Goal: Task Accomplishment & Management: Manage account settings

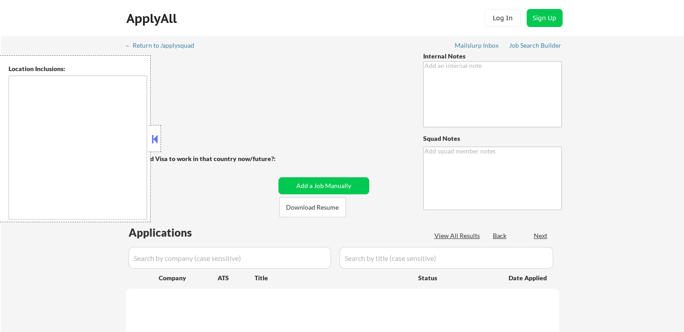
type textarea "Please use [PERSON_NAME] for his first name and [PERSON_NAME] for his full firs…"
type textarea "Ahsan"
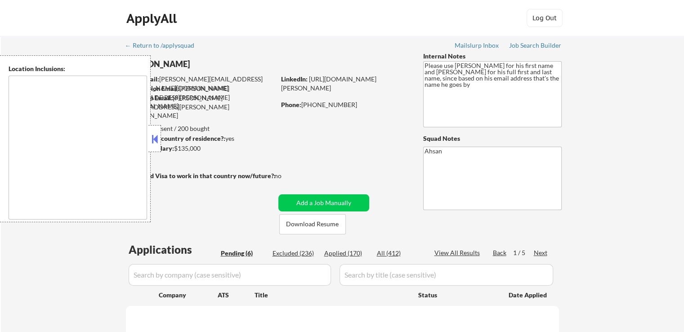
select select ""pending""
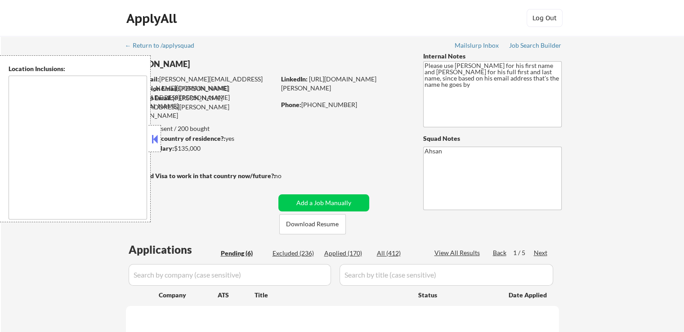
select select ""pending""
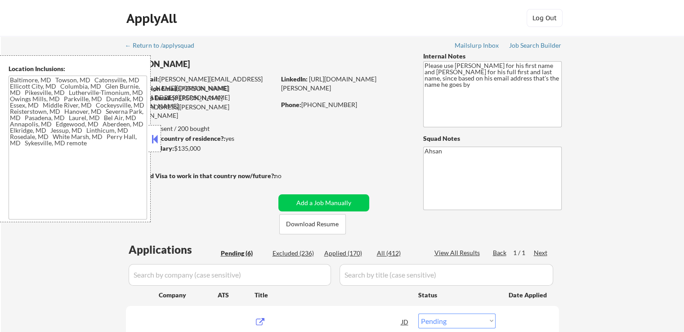
type textarea "[GEOGRAPHIC_DATA], MD [GEOGRAPHIC_DATA], [GEOGRAPHIC_DATA] [GEOGRAPHIC_DATA], […"
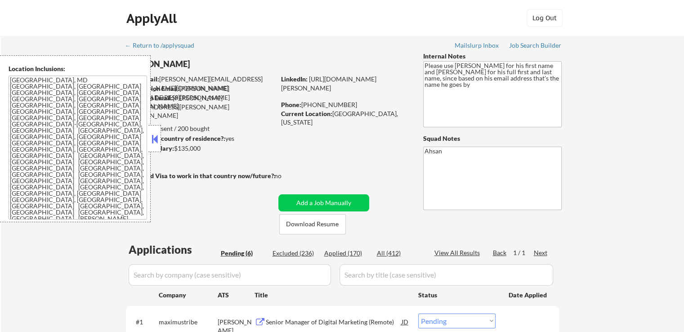
click at [156, 139] on button at bounding box center [155, 138] width 10 height 13
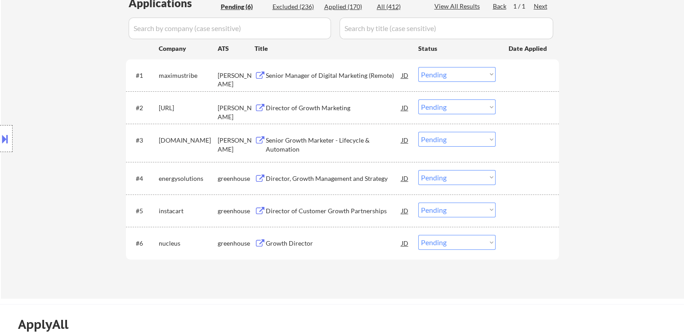
scroll to position [225, 0]
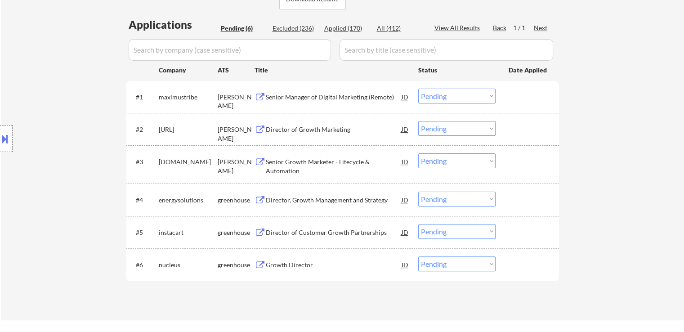
click at [286, 131] on div "Director of Growth Marketing" at bounding box center [334, 129] width 136 height 9
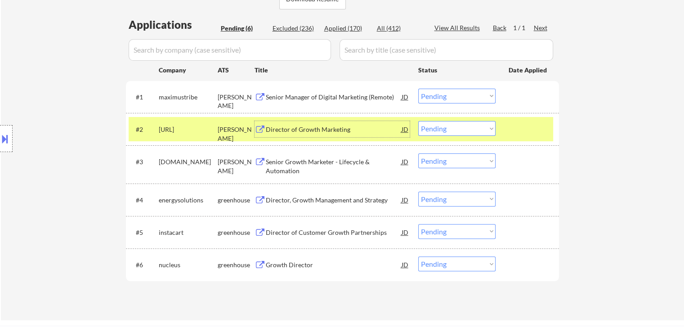
drag, startPoint x: 431, startPoint y: 129, endPoint x: 429, endPoint y: 134, distance: 5.1
click at [431, 129] on select "Choose an option... Pending Applied Excluded (Questions) Excluded (Expired) Exc…" at bounding box center [456, 128] width 77 height 15
click at [418, 121] on select "Choose an option... Pending Applied Excluded (Questions) Excluded (Expired) Exc…" at bounding box center [456, 128] width 77 height 15
click at [331, 98] on div "Senior Manager of Digital Marketing (Remote)" at bounding box center [334, 97] width 136 height 9
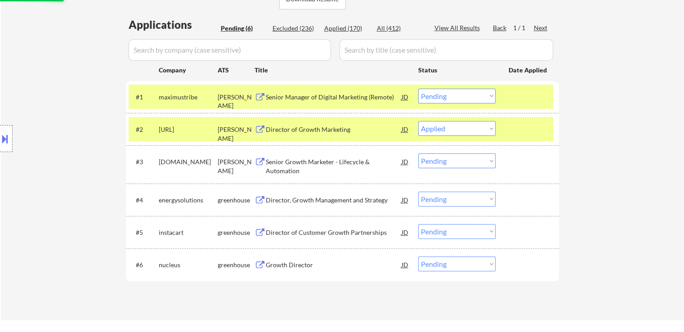
select select ""pending""
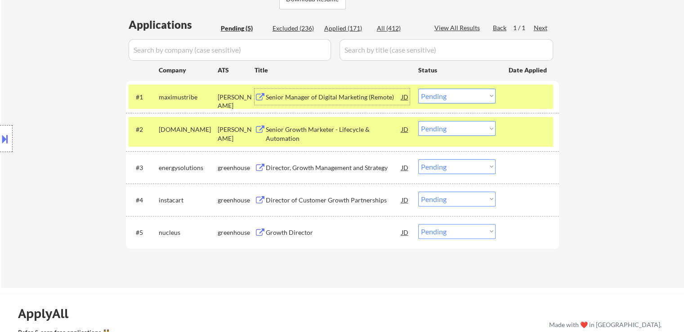
click at [454, 102] on select "Choose an option... Pending Applied Excluded (Questions) Excluded (Expired) Exc…" at bounding box center [456, 96] width 77 height 15
click at [418, 89] on select "Choose an option... Pending Applied Excluded (Questions) Excluded (Expired) Exc…" at bounding box center [456, 96] width 77 height 15
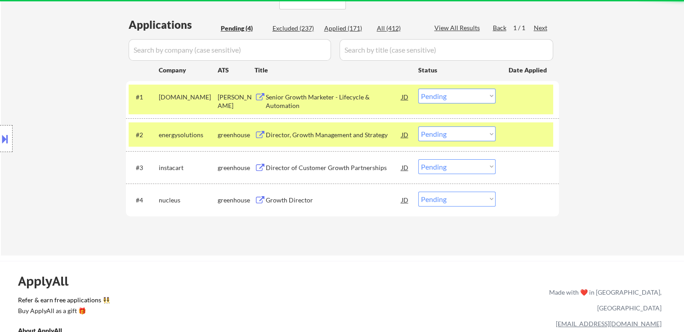
click at [300, 94] on div "Senior Growth Marketer - Lifecycle & Automation" at bounding box center [334, 102] width 136 height 18
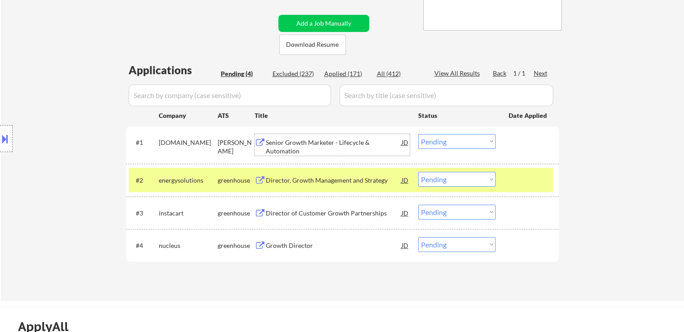
scroll to position [180, 0]
click at [438, 143] on select "Choose an option... Pending Applied Excluded (Questions) Excluded (Expired) Exc…" at bounding box center [456, 141] width 77 height 15
click at [418, 134] on select "Choose an option... Pending Applied Excluded (Questions) Excluded (Expired) Exc…" at bounding box center [456, 141] width 77 height 15
click at [296, 180] on div "Director, Growth Management and Strategy" at bounding box center [334, 179] width 136 height 9
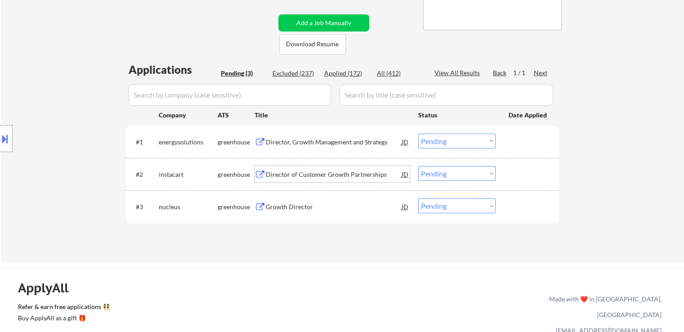
click at [436, 142] on select "Choose an option... Pending Applied Excluded (Questions) Excluded (Expired) Exc…" at bounding box center [456, 141] width 77 height 15
click at [418, 134] on select "Choose an option... Pending Applied Excluded (Questions) Excluded (Expired) Exc…" at bounding box center [456, 141] width 77 height 15
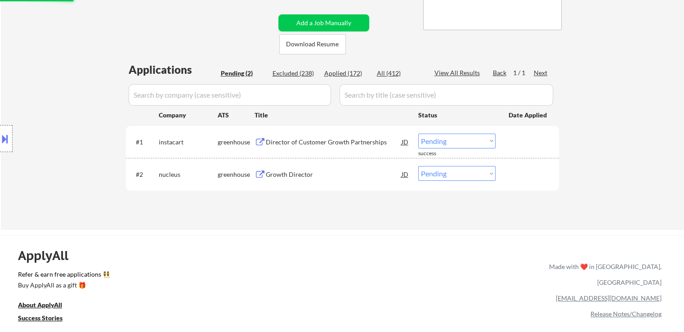
click at [304, 143] on div "Director of Customer Growth Partnerships" at bounding box center [334, 142] width 136 height 9
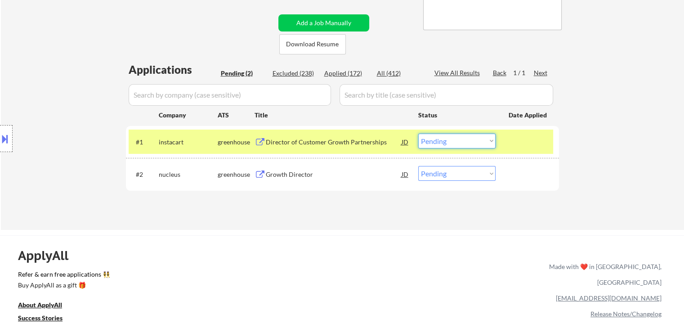
drag, startPoint x: 435, startPoint y: 142, endPoint x: 439, endPoint y: 147, distance: 5.8
click at [435, 142] on select "Choose an option... Pending Applied Excluded (Questions) Excluded (Expired) Exc…" at bounding box center [456, 141] width 77 height 15
click at [418, 134] on select "Choose an option... Pending Applied Excluded (Questions) Excluded (Expired) Exc…" at bounding box center [456, 141] width 77 height 15
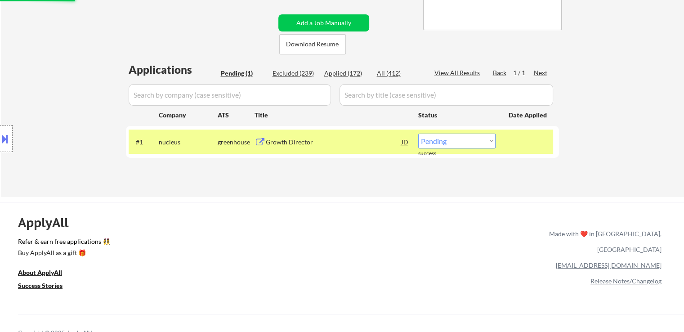
click at [281, 143] on div "Growth Director" at bounding box center [334, 142] width 136 height 9
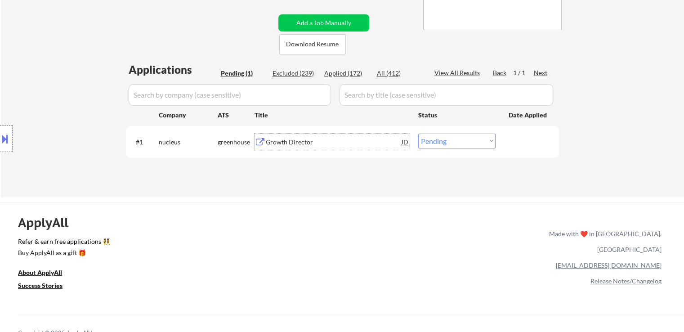
click at [440, 141] on select "Choose an option... Pending Applied Excluded (Questions) Excluded (Expired) Exc…" at bounding box center [456, 141] width 77 height 15
select select ""excluded__bad_match_""
click at [418, 134] on select "Choose an option... Pending Applied Excluded (Questions) Excluded (Expired) Exc…" at bounding box center [456, 141] width 77 height 15
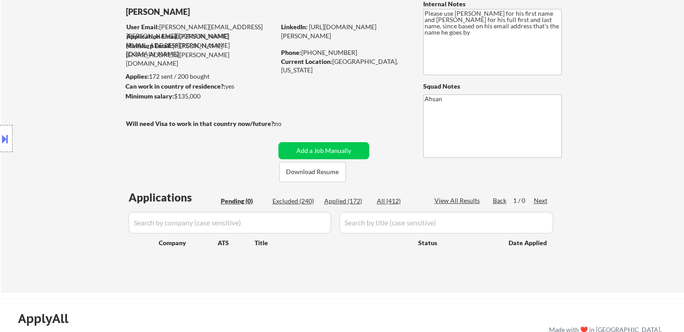
scroll to position [0, 0]
